Goal: Task Accomplishment & Management: Manage account settings

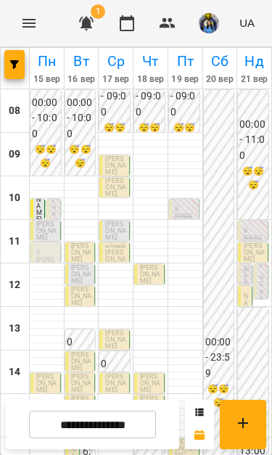
scroll to position [25, 0]
click at [34, 199] on div "10:30 Василишин Матвій Кінезіотерапія" at bounding box center [37, 210] width 15 height 23
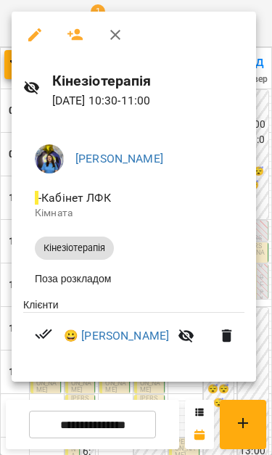
click at [114, 30] on icon "button" at bounding box center [115, 34] width 17 height 17
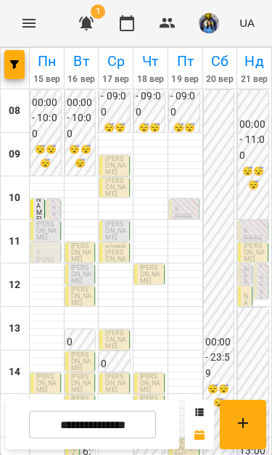
click at [54, 191] on p "Кінезіотерапія" at bounding box center [54, 236] width 5 height 91
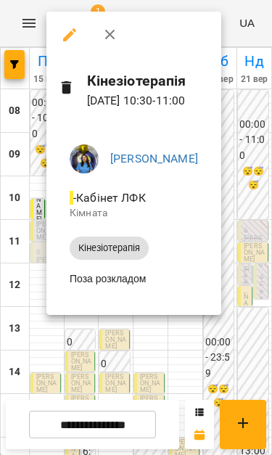
click at [102, 36] on icon "button" at bounding box center [110, 34] width 17 height 17
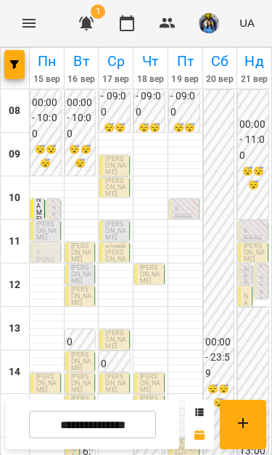
scroll to position [157, 0]
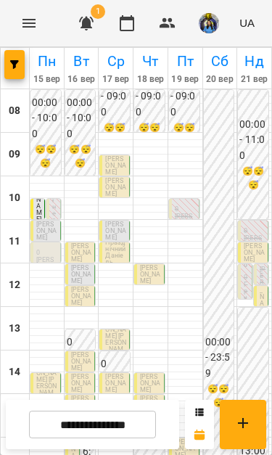
click at [208, 20] on img "button" at bounding box center [209, 23] width 20 height 20
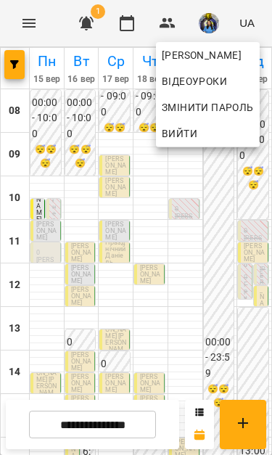
click at [208, 22] on div at bounding box center [136, 227] width 272 height 455
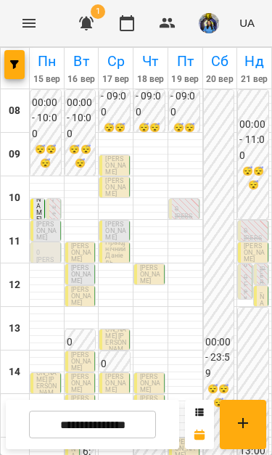
click at [216, 28] on img "button" at bounding box center [209, 23] width 20 height 20
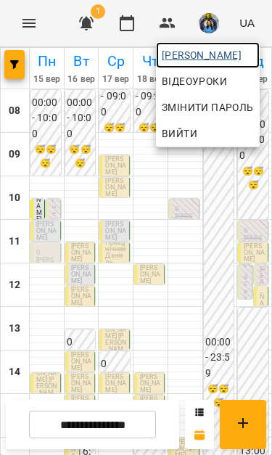
click at [197, 49] on span "[PERSON_NAME]" at bounding box center [208, 54] width 92 height 17
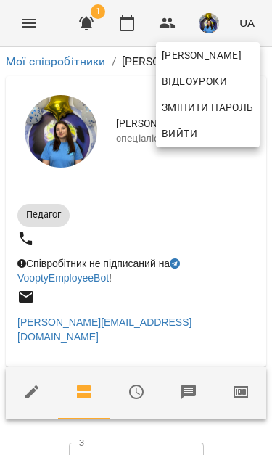
click at [244, 283] on div at bounding box center [136, 227] width 272 height 455
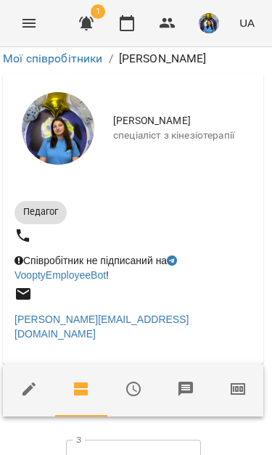
scroll to position [170, 3]
click at [103, 440] on input "**********" at bounding box center [133, 460] width 135 height 41
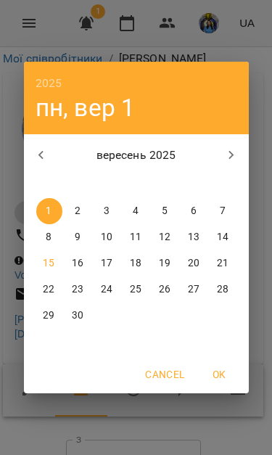
click at [77, 242] on p "9" at bounding box center [78, 237] width 6 height 15
type input "**********"
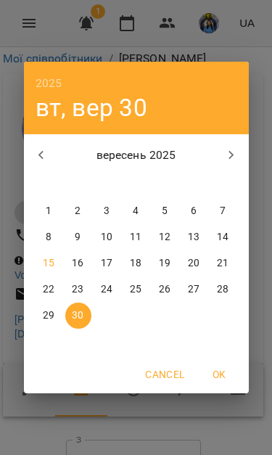
click at [46, 261] on p "15" at bounding box center [49, 263] width 12 height 15
type input "**********"
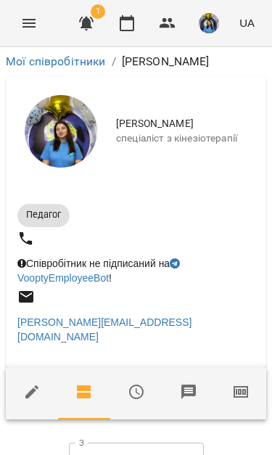
scroll to position [0, 0]
click at [23, 33] on button "Menu" at bounding box center [29, 23] width 35 height 35
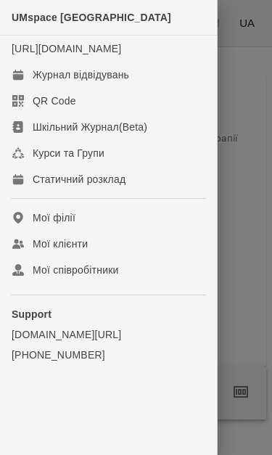
click at [48, 82] on div "Журнал відвідувань" at bounding box center [81, 74] width 97 height 15
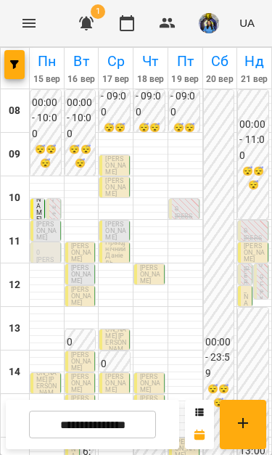
scroll to position [30, 0]
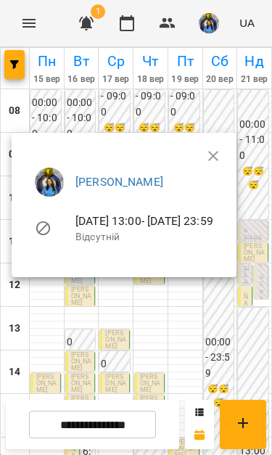
scroll to position [128, 0]
click at [222, 149] on icon "button" at bounding box center [213, 155] width 17 height 17
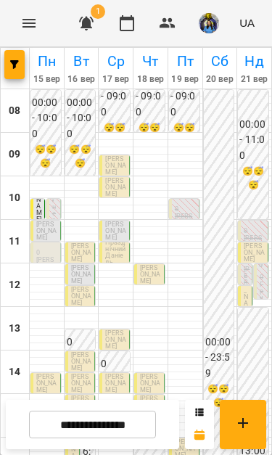
scroll to position [62, 0]
click at [120, 421] on input "**********" at bounding box center [92, 425] width 127 height 28
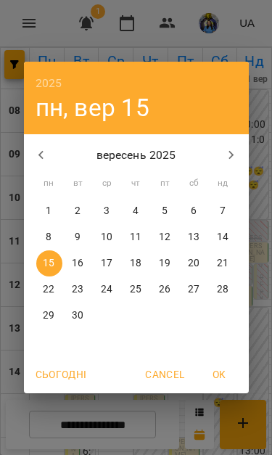
click at [77, 294] on p "23" at bounding box center [78, 289] width 12 height 15
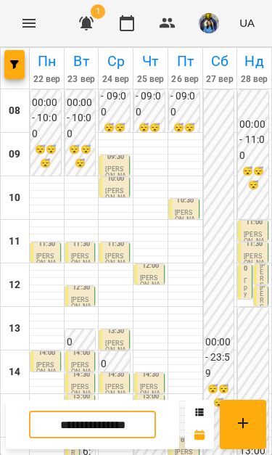
scroll to position [190, 0]
click at [79, 427] on p "[PERSON_NAME]" at bounding box center [81, 437] width 21 height 20
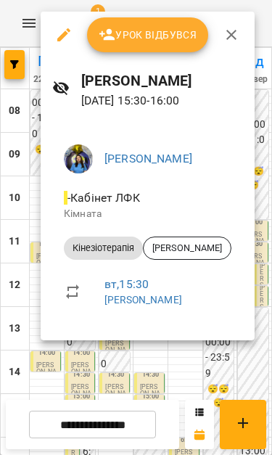
click at [194, 372] on div at bounding box center [136, 227] width 272 height 455
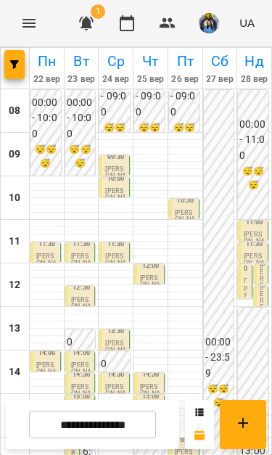
click at [80, 406] on p "[PERSON_NAME]" at bounding box center [81, 416] width 21 height 20
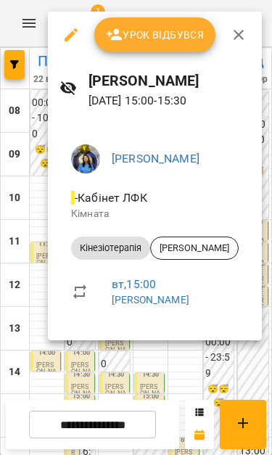
click at [188, 369] on div at bounding box center [136, 227] width 272 height 455
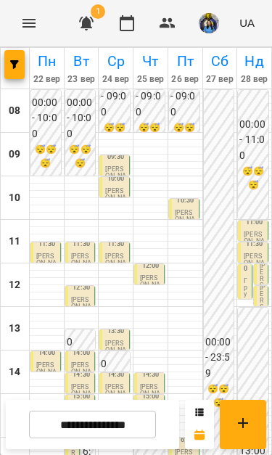
click at [74, 384] on p "[PERSON_NAME]" at bounding box center [81, 394] width 21 height 20
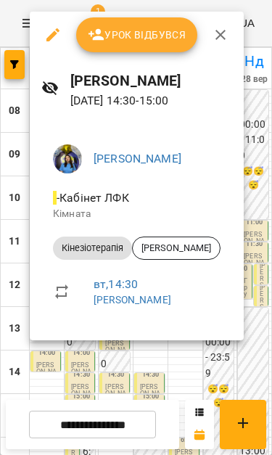
click at [19, 165] on div at bounding box center [136, 227] width 272 height 455
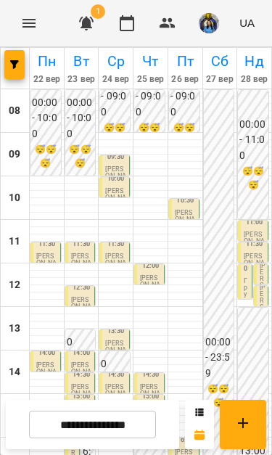
scroll to position [43, 0]
click at [118, 427] on input "**********" at bounding box center [92, 425] width 127 height 28
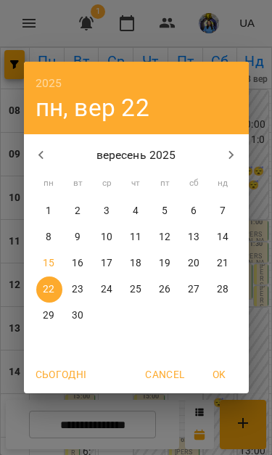
click at [140, 258] on p "18" at bounding box center [136, 263] width 12 height 15
type input "**********"
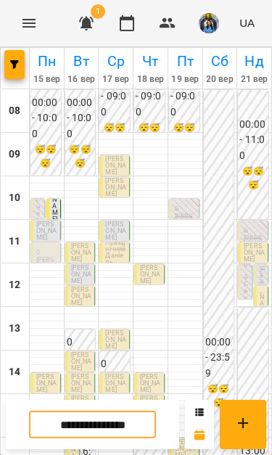
scroll to position [17, 0]
click at [186, 206] on p "0" at bounding box center [185, 209] width 21 height 7
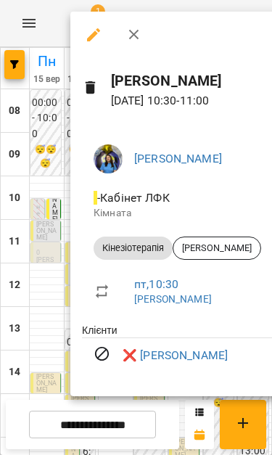
click at [55, 163] on div at bounding box center [136, 227] width 272 height 455
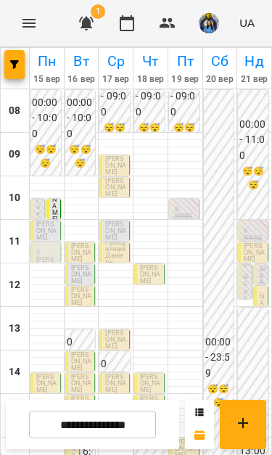
scroll to position [43, 0]
click at [46, 229] on p "0" at bounding box center [46, 231] width 21 height 7
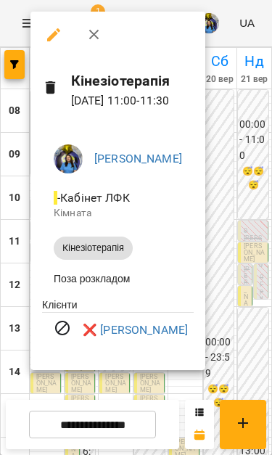
click at [81, 42] on button "button" at bounding box center [94, 34] width 35 height 35
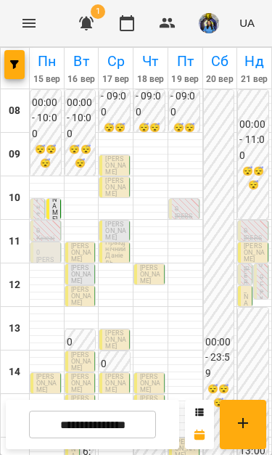
click at [46, 229] on p "0" at bounding box center [46, 231] width 21 height 7
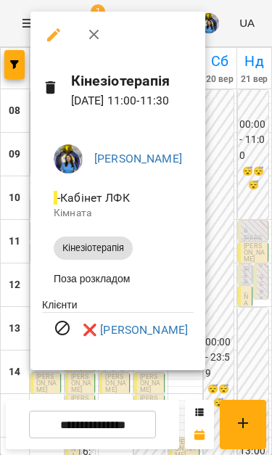
click at [130, 337] on link "❌ Мельник Ілля" at bounding box center [135, 329] width 105 height 17
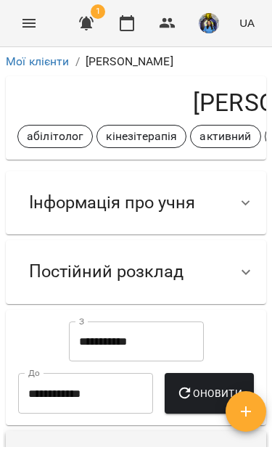
click at [220, 205] on div "Інформація про учня" at bounding box center [122, 203] width 211 height 46
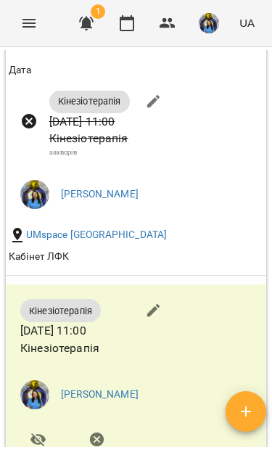
scroll to position [1424, 0]
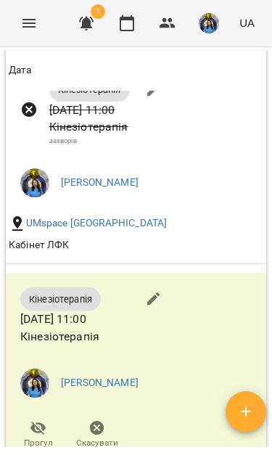
click at [24, 31] on icon "Menu" at bounding box center [28, 23] width 17 height 17
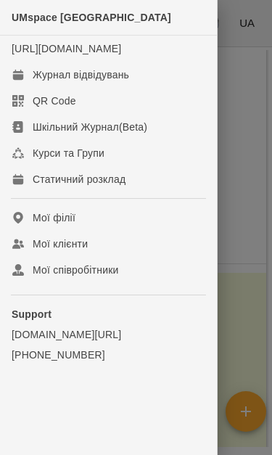
click at [139, 88] on link "Журнал відвідувань" at bounding box center [108, 75] width 217 height 26
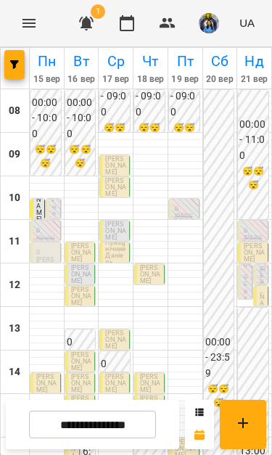
scroll to position [51, 0]
click at [95, 28] on icon "button" at bounding box center [86, 23] width 17 height 17
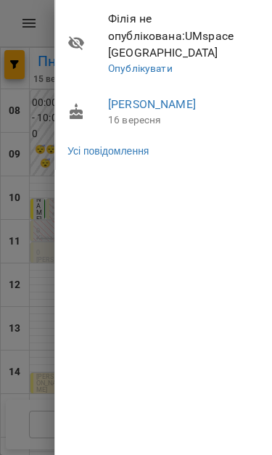
click at [37, 203] on div at bounding box center [136, 227] width 272 height 455
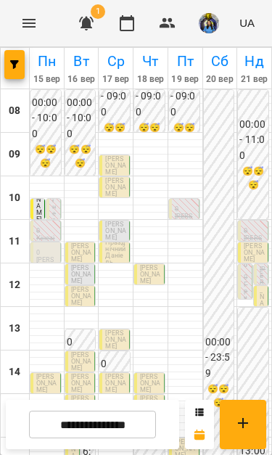
click at [44, 250] on p "0" at bounding box center [46, 253] width 21 height 7
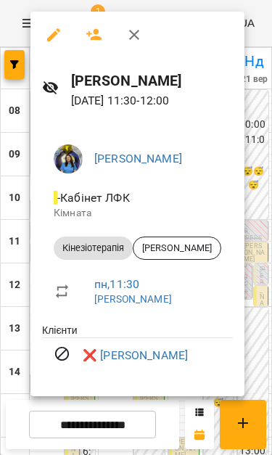
click at [93, 34] on icon "button" at bounding box center [94, 34] width 17 height 17
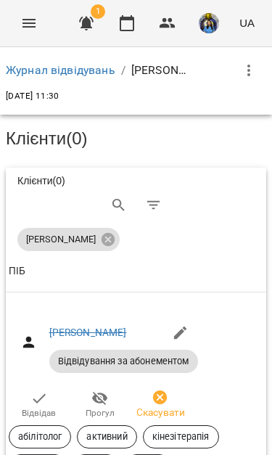
click at [36, 398] on icon "button" at bounding box center [38, 398] width 17 height 17
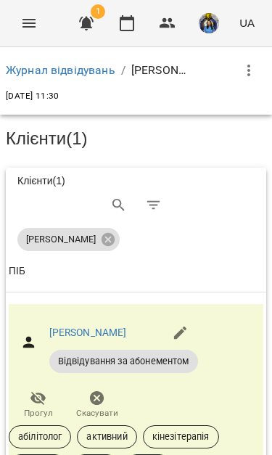
click at [33, 26] on icon "Menu" at bounding box center [28, 23] width 13 height 9
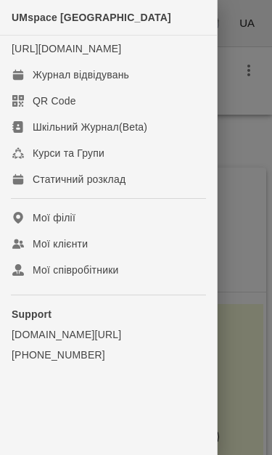
click at [255, 357] on div at bounding box center [136, 227] width 272 height 455
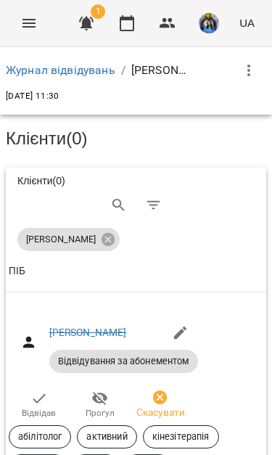
click at [22, 397] on span "Відвідав" at bounding box center [39, 404] width 44 height 29
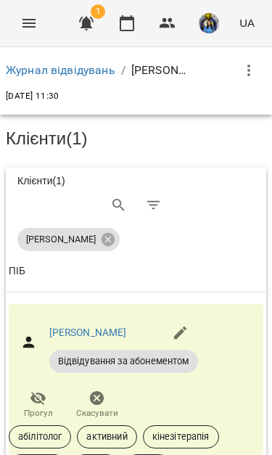
click at [22, 21] on icon "Menu" at bounding box center [28, 23] width 17 height 17
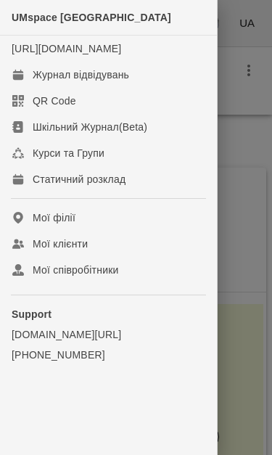
click at [126, 82] on div "Журнал відвідувань" at bounding box center [81, 74] width 97 height 15
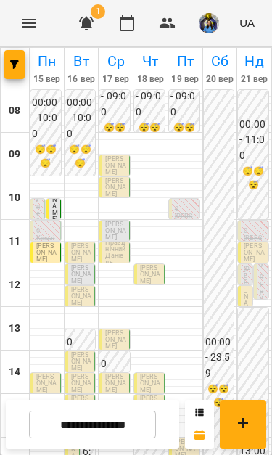
scroll to position [47, 0]
click at [185, 206] on p "0" at bounding box center [185, 209] width 21 height 7
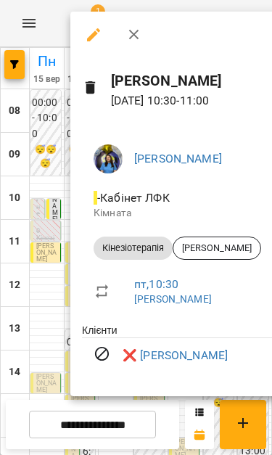
click at [28, 238] on div at bounding box center [136, 227] width 272 height 455
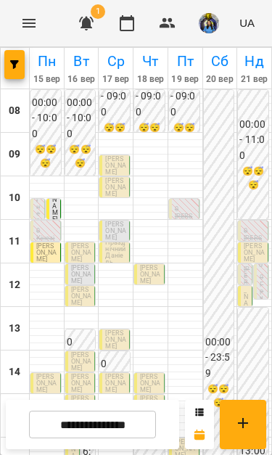
click at [83, 12] on button "button" at bounding box center [86, 23] width 35 height 35
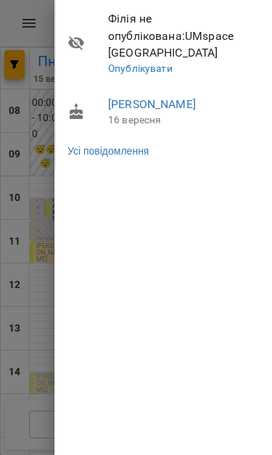
click at [43, 358] on div at bounding box center [136, 227] width 272 height 455
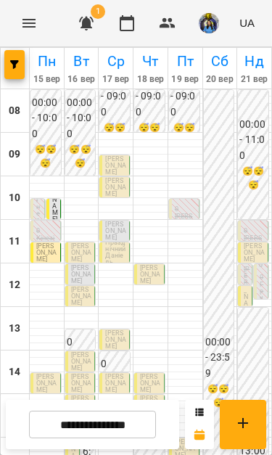
scroll to position [151, 0]
